Goal: Task Accomplishment & Management: Manage account settings

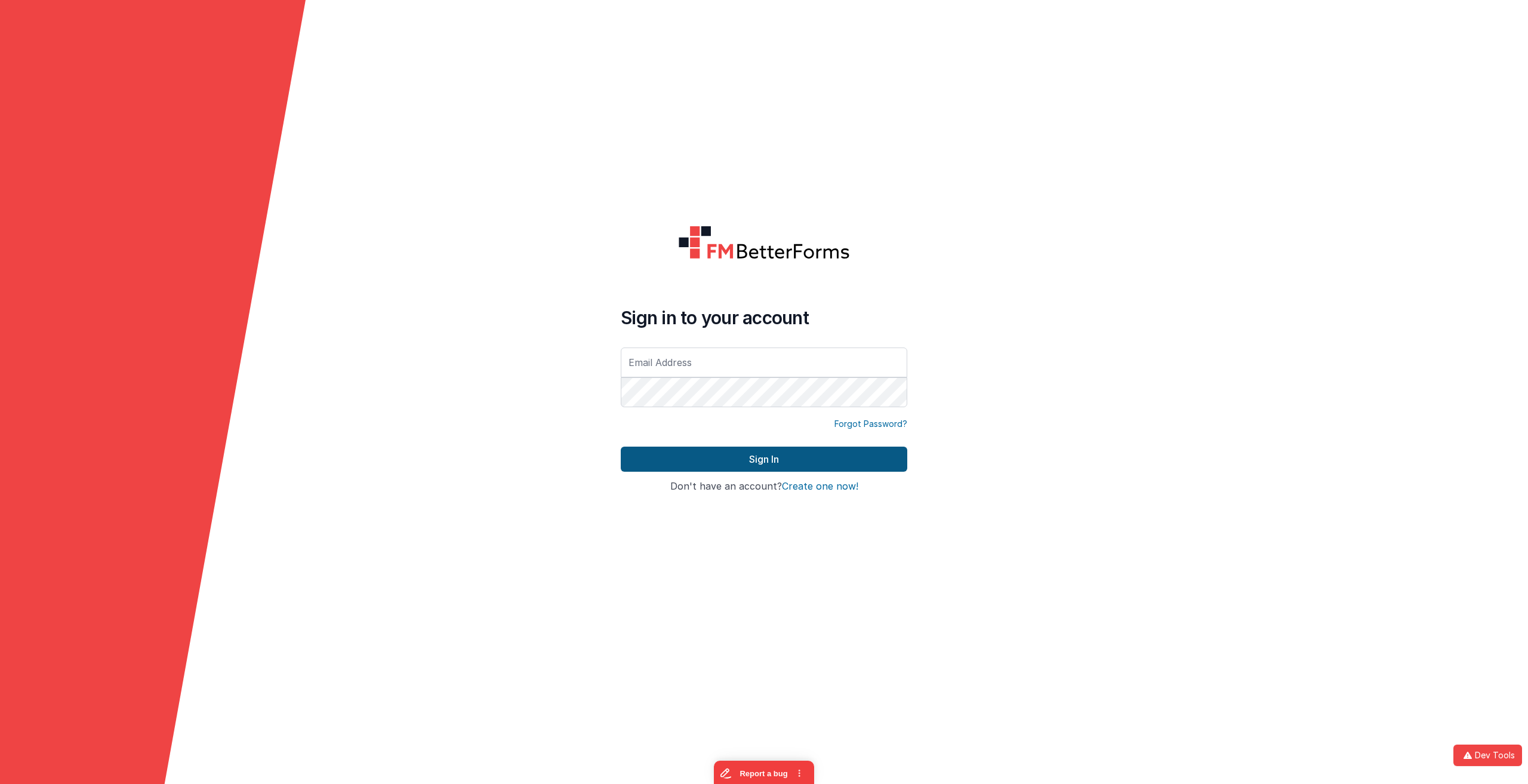
type input "[EMAIL_ADDRESS][DOMAIN_NAME]"
click at [758, 460] on button "Sign In" at bounding box center [764, 458] width 287 height 25
